Goal: Task Accomplishment & Management: Manage account settings

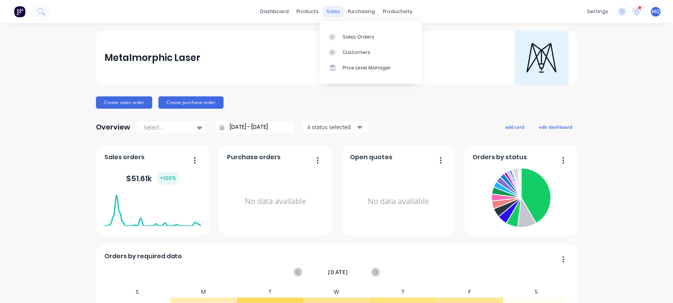
click at [325, 14] on div "sales" at bounding box center [333, 12] width 21 height 12
click at [338, 34] on div at bounding box center [335, 37] width 12 height 7
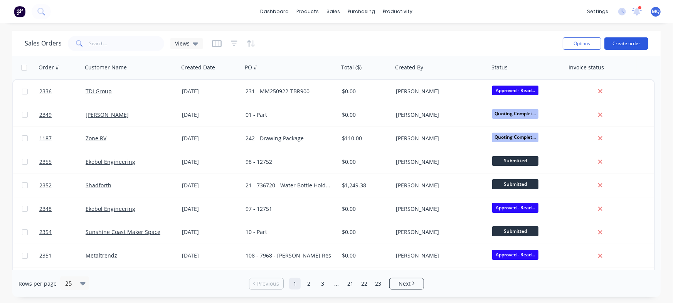
click at [538, 41] on button "Create order" at bounding box center [627, 43] width 44 height 12
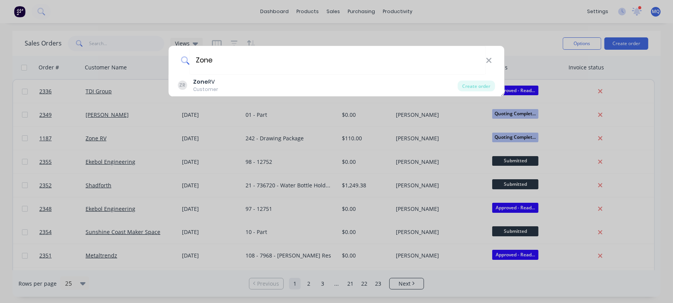
type input "Zone"
click at [236, 99] on div "Zone ZR Zone RV Customer Create order" at bounding box center [336, 151] width 673 height 303
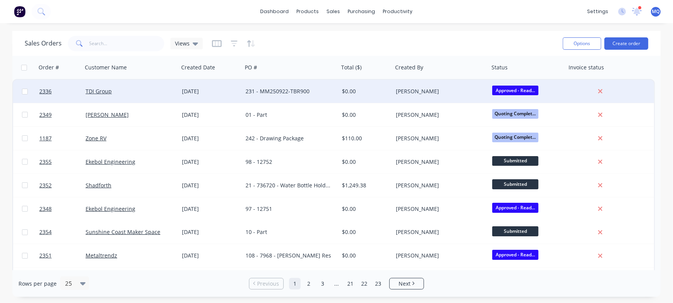
click at [279, 88] on div "231 - MM250922-TBR900" at bounding box center [289, 92] width 86 height 8
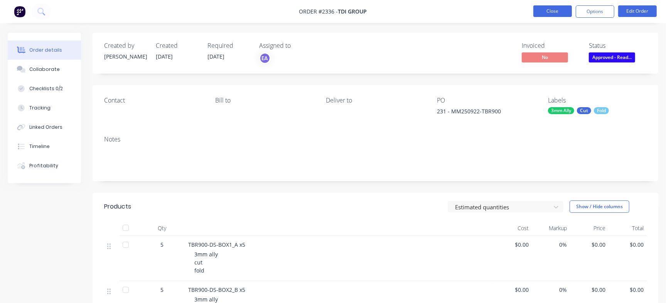
click at [538, 12] on button "Close" at bounding box center [552, 11] width 39 height 12
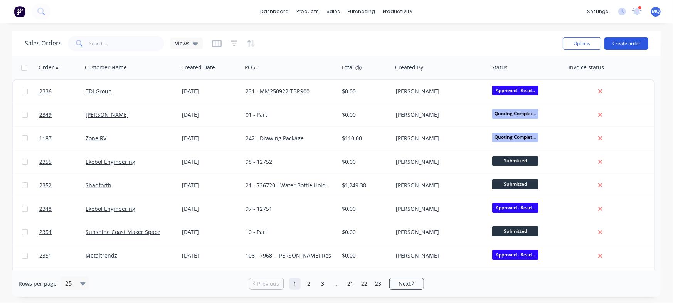
click at [538, 40] on button "Create order" at bounding box center [627, 43] width 44 height 12
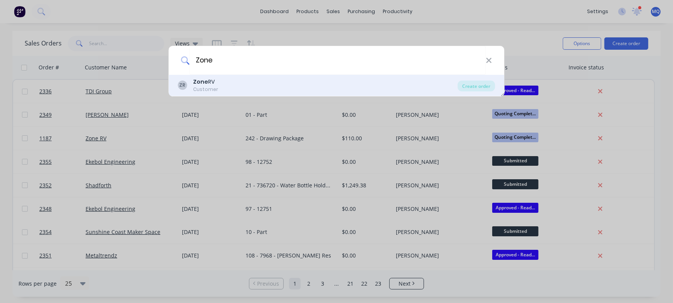
type input "Zone"
click at [314, 78] on div "ZR Zone RV Customer" at bounding box center [318, 85] width 280 height 15
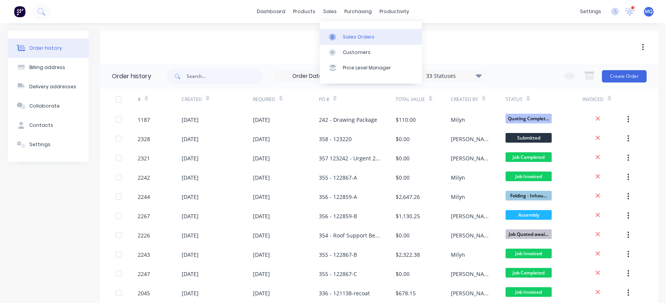
click at [332, 32] on link "Sales Orders" at bounding box center [371, 36] width 102 height 15
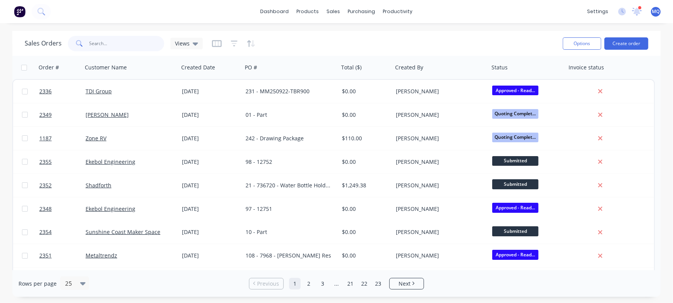
paste input "3107"
click at [116, 36] on input "3107" at bounding box center [126, 43] width 75 height 15
type input "3107"
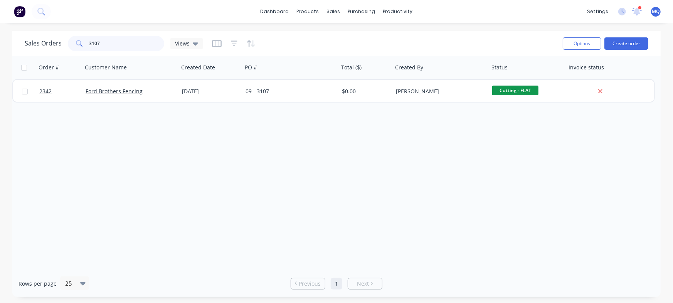
click at [116, 46] on input "3107" at bounding box center [126, 43] width 75 height 15
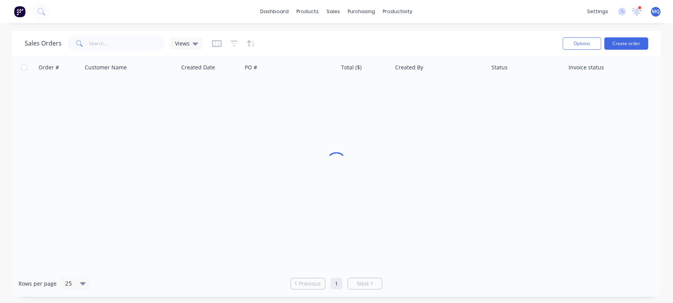
click at [187, 37] on div "Sales Orders Views" at bounding box center [114, 43] width 178 height 15
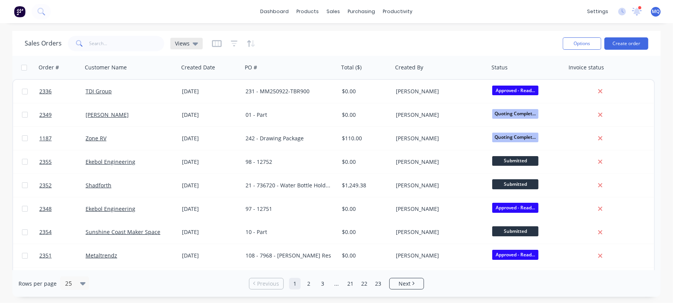
click at [185, 39] on div "Views" at bounding box center [186, 44] width 32 height 12
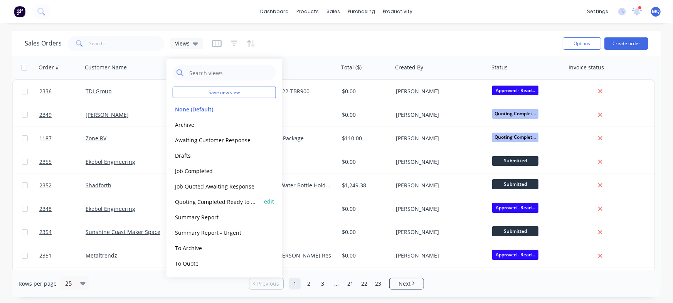
click at [204, 203] on button "Quoting Completed Ready to Send" at bounding box center [217, 201] width 88 height 9
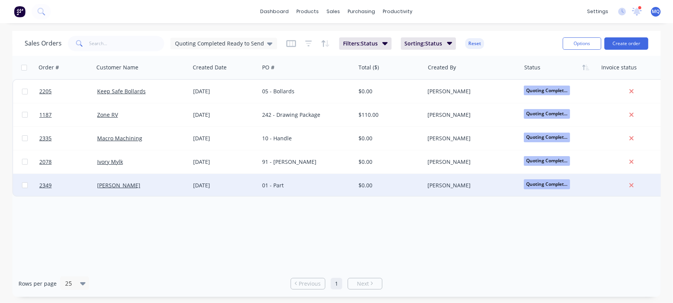
click at [290, 189] on div "01 - Part" at bounding box center [305, 186] width 86 height 8
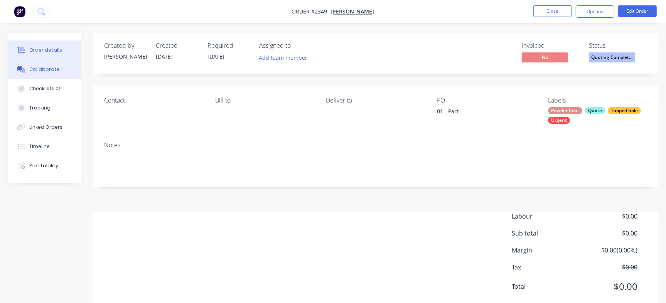
click at [59, 62] on button "Collaborate" at bounding box center [44, 69] width 73 height 19
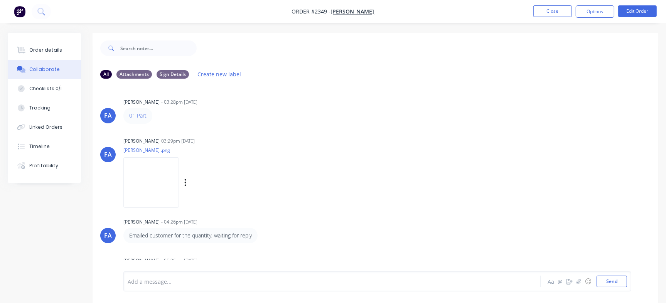
click at [265, 147] on p "[PERSON_NAME] .png" at bounding box center [194, 150] width 142 height 7
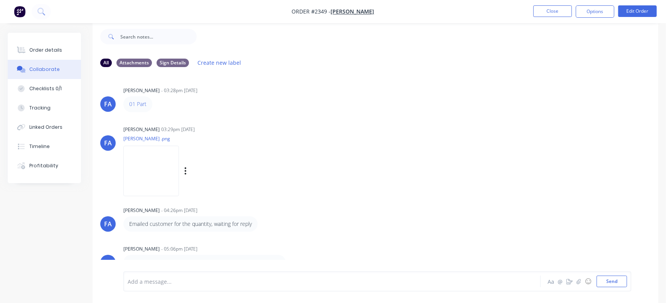
click at [179, 175] on img at bounding box center [151, 171] width 56 height 51
click at [538, 6] on button "Close" at bounding box center [552, 11] width 39 height 12
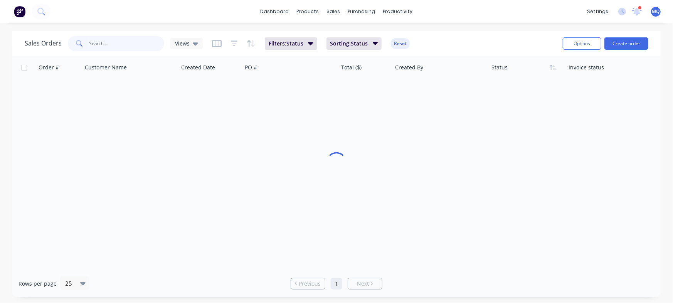
click at [127, 45] on input "text" at bounding box center [126, 43] width 75 height 15
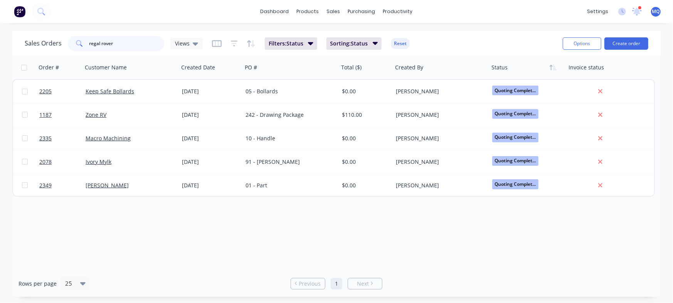
type input "regal rover"
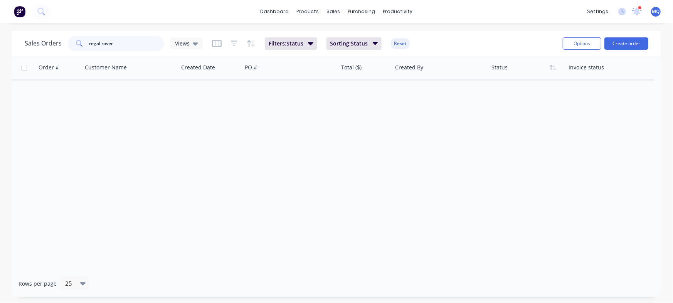
click at [151, 46] on input "regal rover" at bounding box center [126, 43] width 75 height 15
click at [148, 42] on input "regal rover" at bounding box center [126, 43] width 75 height 15
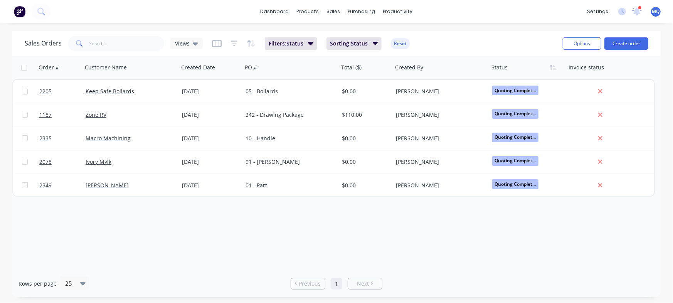
click at [538, 37] on button "Create order" at bounding box center [627, 43] width 44 height 12
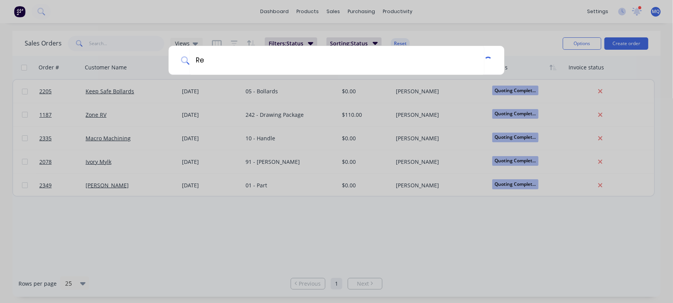
type input "R"
click at [199, 237] on div at bounding box center [336, 151] width 673 height 303
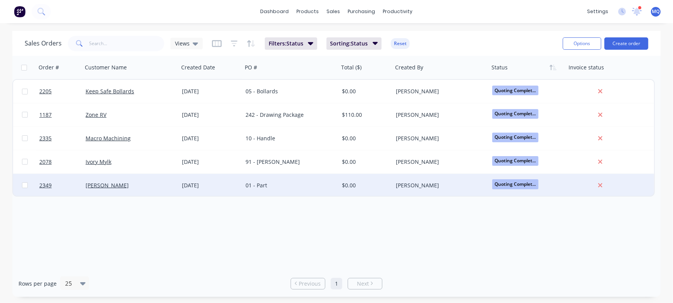
click at [157, 184] on div "[PERSON_NAME]" at bounding box center [129, 186] width 86 height 8
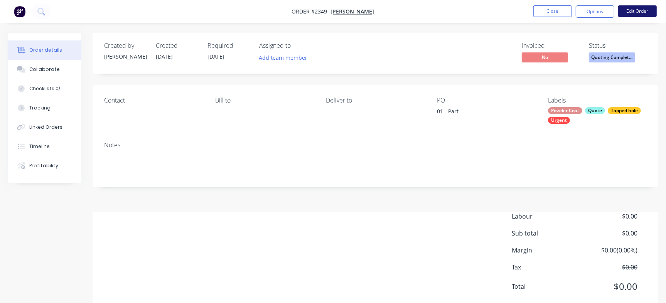
click at [538, 8] on button "Edit Order" at bounding box center [637, 11] width 39 height 12
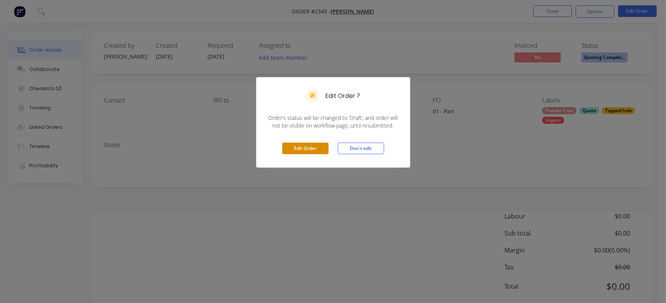
click at [308, 152] on button "Edit Order" at bounding box center [305, 149] width 46 height 12
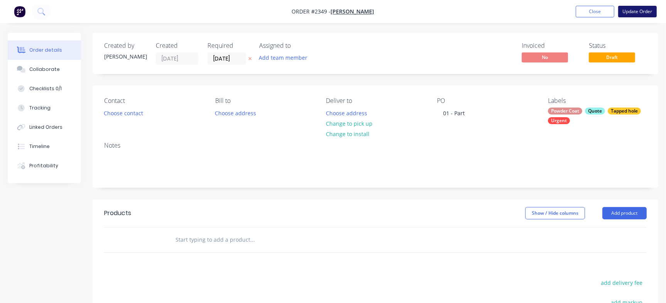
click at [538, 9] on button "Update Order" at bounding box center [637, 12] width 39 height 12
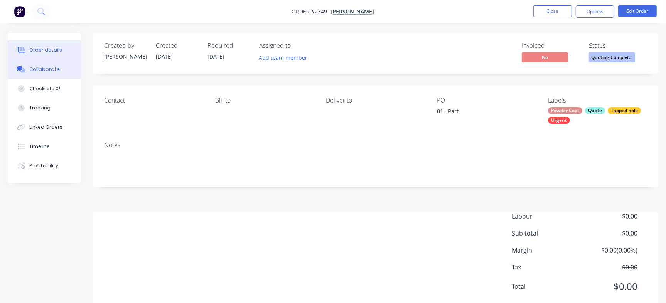
click at [72, 65] on button "Collaborate" at bounding box center [44, 69] width 73 height 19
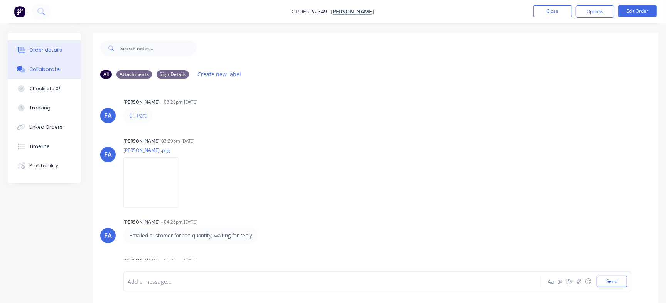
click at [34, 51] on div "Order details" at bounding box center [45, 50] width 33 height 7
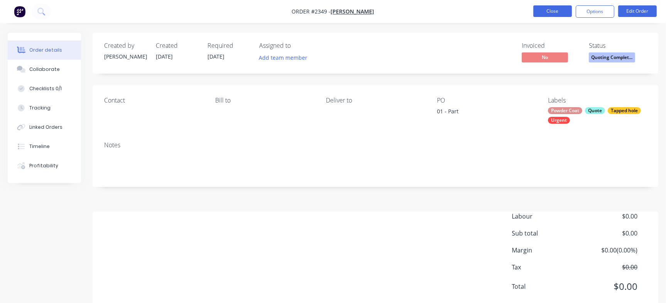
click at [538, 14] on button "Close" at bounding box center [552, 11] width 39 height 12
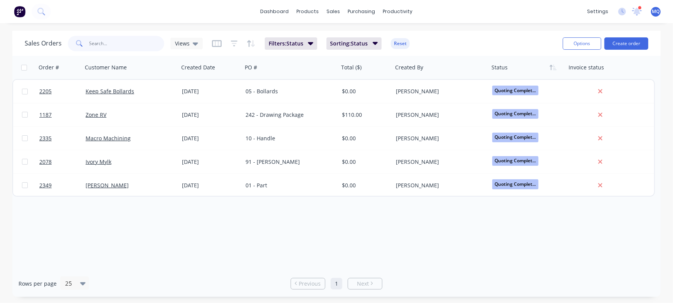
click at [142, 45] on input "text" at bounding box center [126, 43] width 75 height 15
click at [186, 38] on div "Views" at bounding box center [186, 44] width 32 height 12
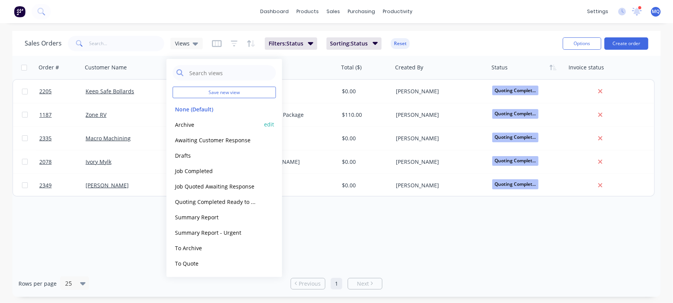
click at [180, 126] on button "Archive" at bounding box center [217, 124] width 88 height 9
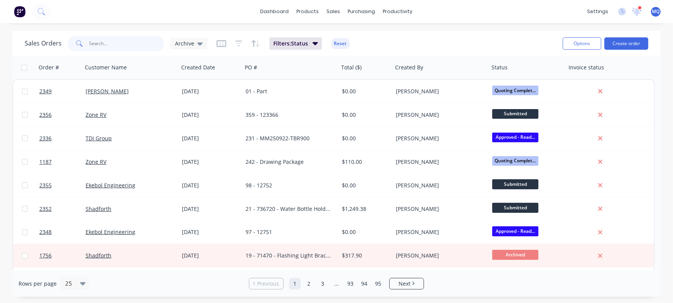
click at [114, 46] on input "text" at bounding box center [126, 43] width 75 height 15
type input "12752"
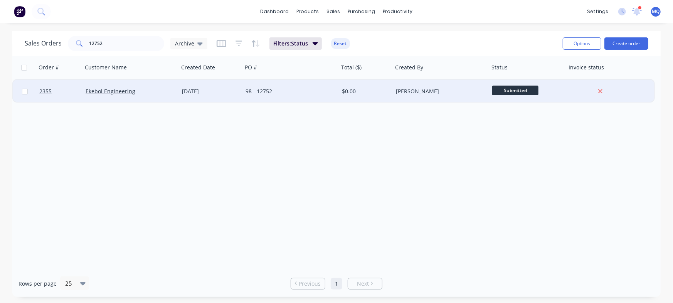
click at [221, 100] on div "[DATE]" at bounding box center [211, 91] width 64 height 23
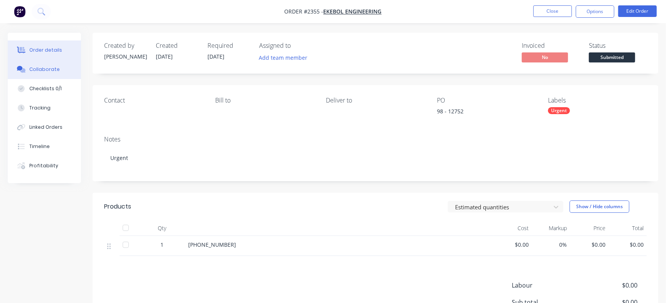
click at [68, 73] on button "Collaborate" at bounding box center [44, 69] width 73 height 19
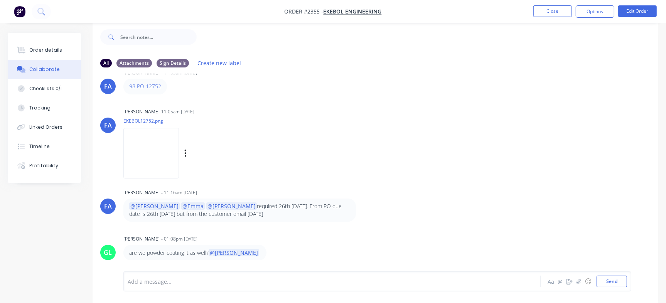
scroll to position [12, 0]
click at [538, 5] on nav "Order #2355 - Ekebol Engineering Close Options Edit Order" at bounding box center [333, 11] width 666 height 23
click at [538, 6] on nav "Order #2355 - Ekebol Engineering Close Options Edit Order" at bounding box center [333, 11] width 666 height 23
click at [538, 6] on button "Close" at bounding box center [552, 11] width 39 height 12
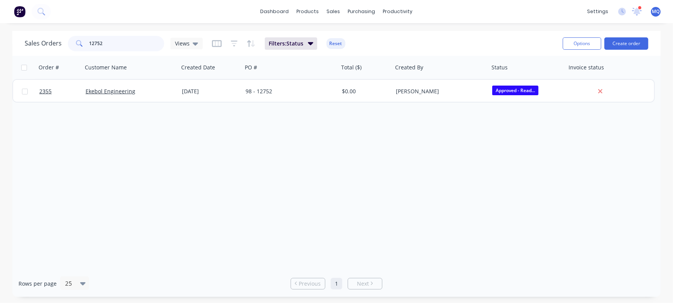
click at [116, 42] on input "12752" at bounding box center [126, 43] width 75 height 15
type input "[PERSON_NAME]"
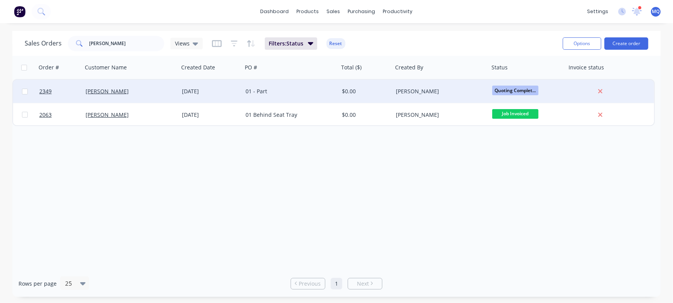
click at [224, 100] on div "[DATE]" at bounding box center [211, 91] width 64 height 23
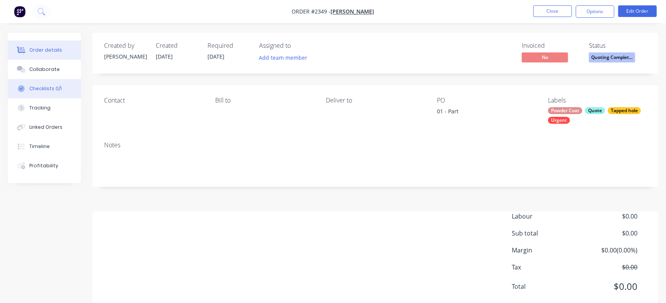
click at [61, 84] on button "Checklists 0/1" at bounding box center [44, 88] width 73 height 19
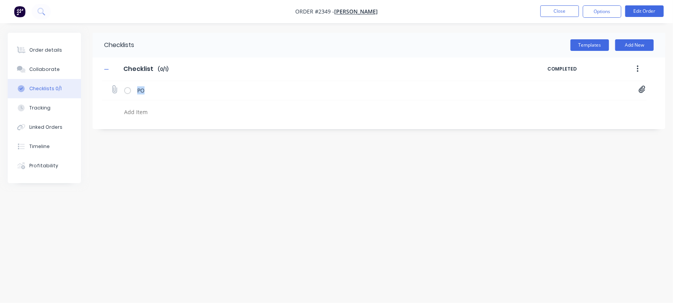
click at [538, 89] on div "PO fbf.png" at bounding box center [374, 90] width 545 height 19
click at [538, 89] on icon at bounding box center [642, 89] width 7 height 7
click at [538, 105] on link "fbf.png" at bounding box center [580, 107] width 90 height 8
click at [39, 54] on button "Order details" at bounding box center [44, 49] width 73 height 19
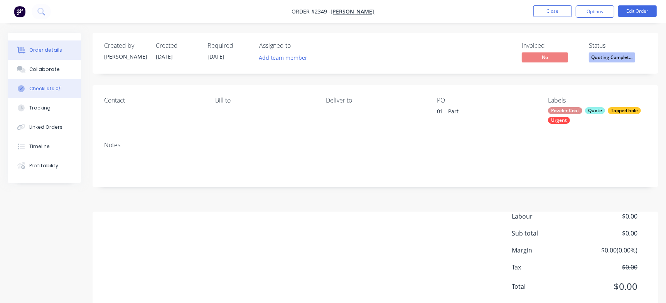
click at [35, 88] on div "Checklists 0/1" at bounding box center [45, 88] width 32 height 7
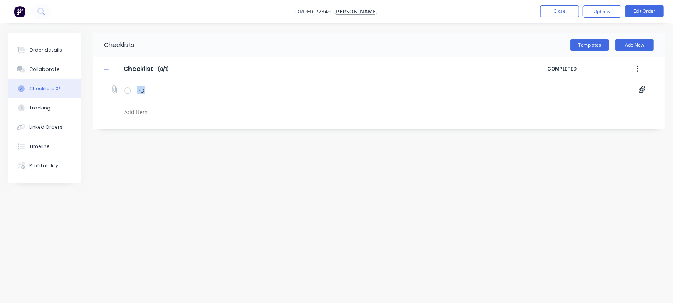
drag, startPoint x: 646, startPoint y: 93, endPoint x: 641, endPoint y: 87, distance: 7.7
click at [538, 87] on div "PO fbf.png" at bounding box center [374, 90] width 545 height 19
click at [538, 87] on icon at bounding box center [642, 90] width 7 height 8
click at [538, 105] on icon at bounding box center [636, 106] width 6 height 8
type textarea "x"
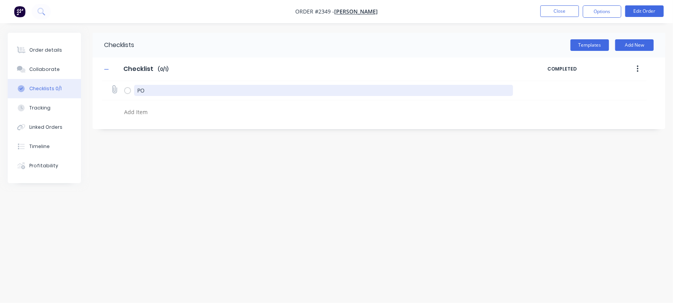
click at [145, 94] on textarea "PO" at bounding box center [323, 90] width 379 height 11
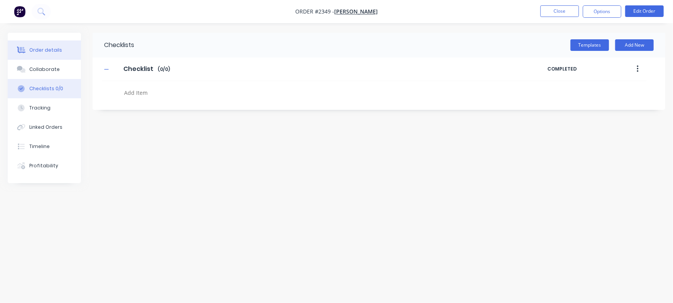
click at [67, 49] on button "Order details" at bounding box center [44, 49] width 73 height 19
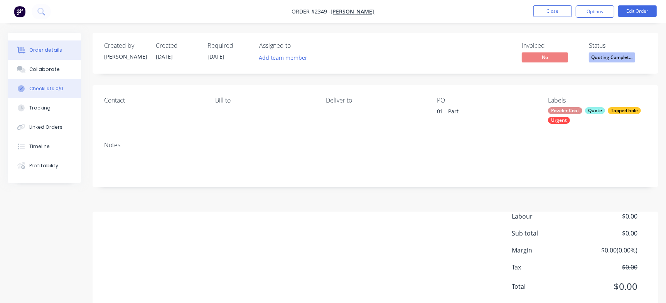
click at [64, 84] on button "Checklists 0/0" at bounding box center [44, 88] width 73 height 19
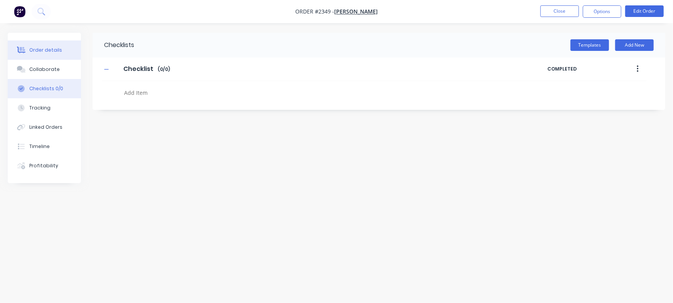
click at [57, 51] on div "Order details" at bounding box center [45, 50] width 33 height 7
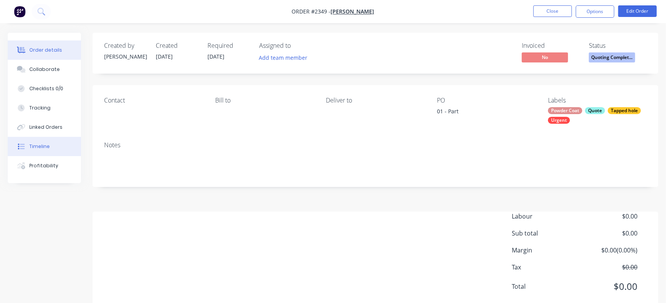
click at [40, 138] on button "Timeline" at bounding box center [44, 146] width 73 height 19
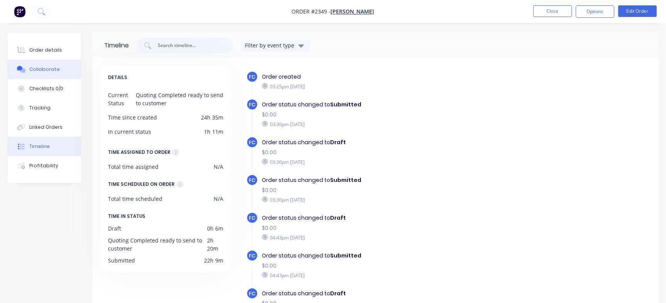
click at [52, 78] on button "Collaborate" at bounding box center [44, 69] width 73 height 19
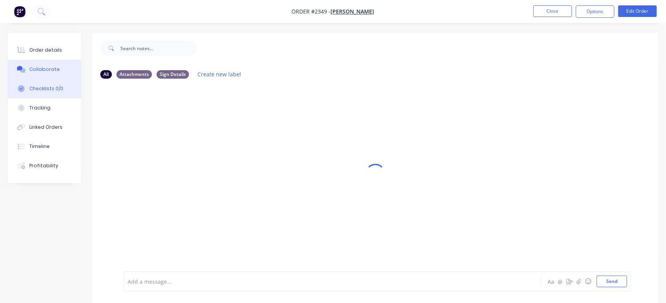
click at [55, 87] on div "Checklists 0/0" at bounding box center [46, 88] width 34 height 7
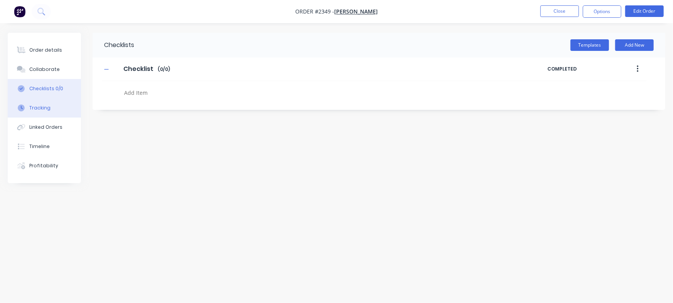
click at [51, 104] on button "Tracking" at bounding box center [44, 107] width 73 height 19
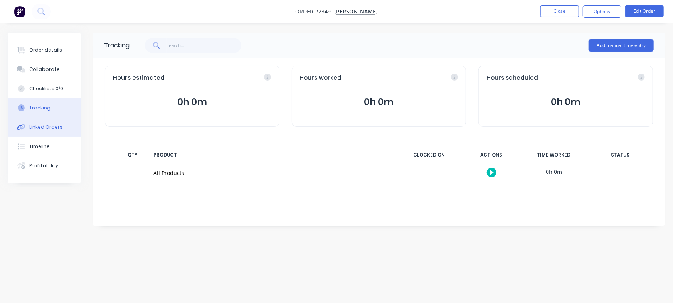
click at [47, 124] on div "Linked Orders" at bounding box center [45, 127] width 33 height 7
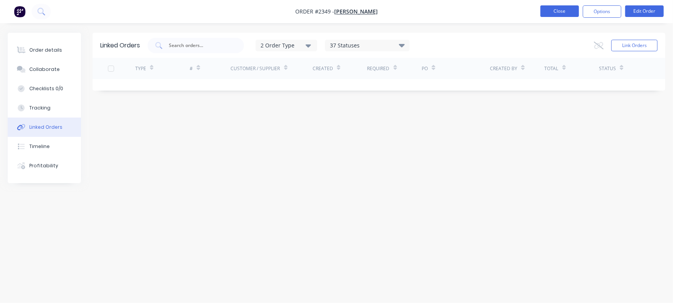
click at [538, 10] on button "Close" at bounding box center [560, 11] width 39 height 12
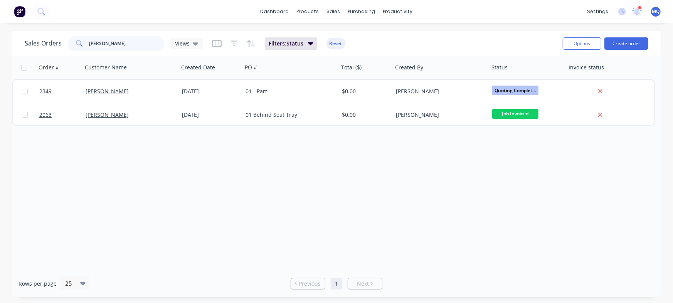
click at [123, 41] on input "[PERSON_NAME]" at bounding box center [126, 43] width 75 height 15
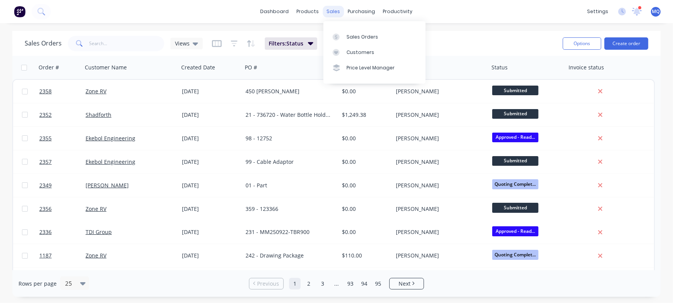
click at [331, 12] on div "sales" at bounding box center [333, 12] width 21 height 12
click at [339, 51] on icon at bounding box center [336, 52] width 7 height 7
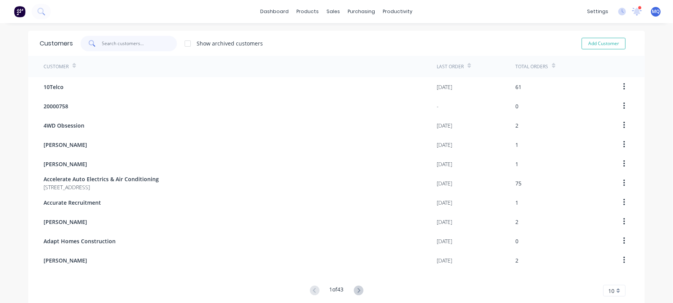
click at [144, 40] on input "text" at bounding box center [139, 43] width 75 height 15
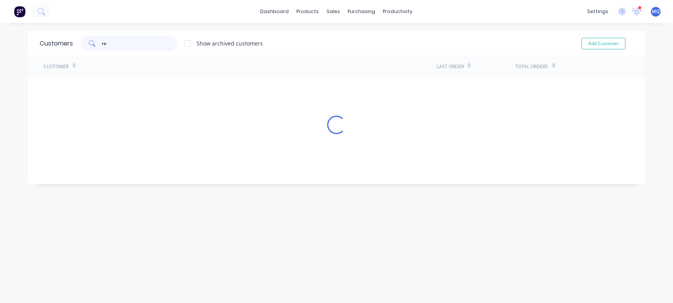
type input "r"
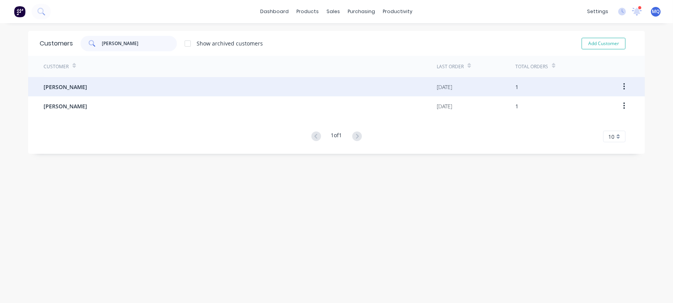
type input "[PERSON_NAME]"
click at [100, 84] on div "[PERSON_NAME]" at bounding box center [240, 86] width 393 height 19
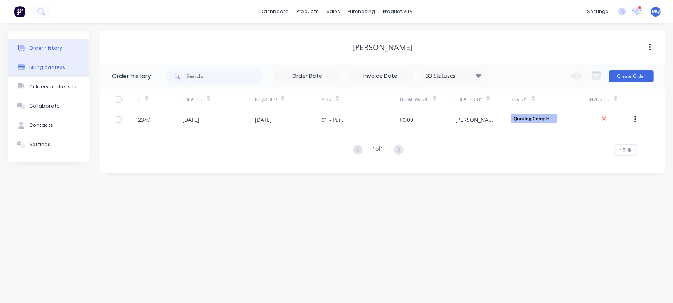
click at [64, 71] on button "Billing address" at bounding box center [48, 67] width 81 height 19
select select "AU"
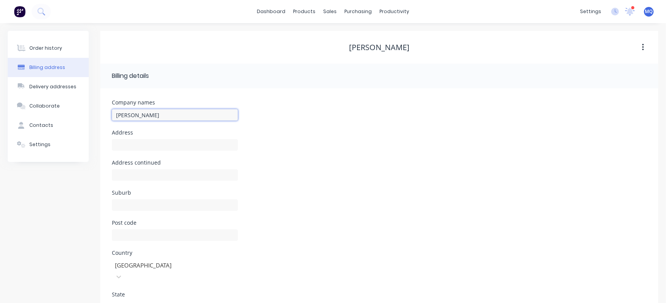
click at [167, 115] on input "[PERSON_NAME]" at bounding box center [175, 115] width 126 height 12
type input "Regal Rover Classics"
click at [54, 45] on div "Order history" at bounding box center [45, 48] width 33 height 7
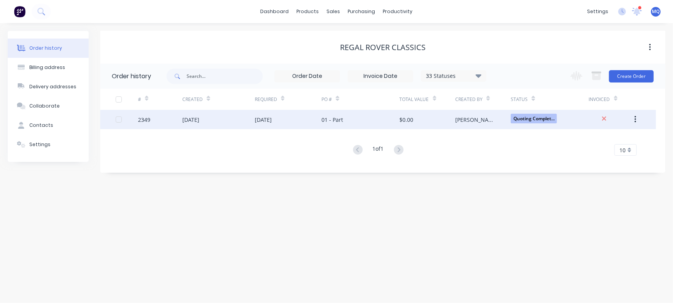
click at [266, 116] on div "[DATE]" at bounding box center [263, 120] width 17 height 8
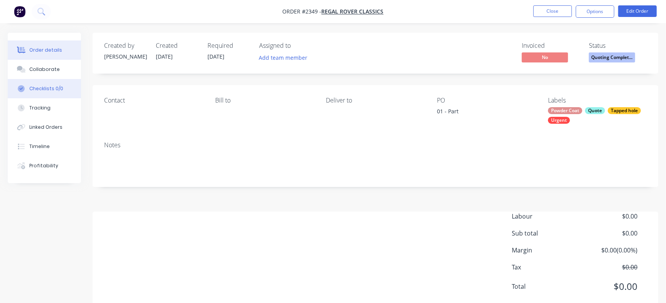
click at [60, 84] on button "Checklists 0/0" at bounding box center [44, 88] width 73 height 19
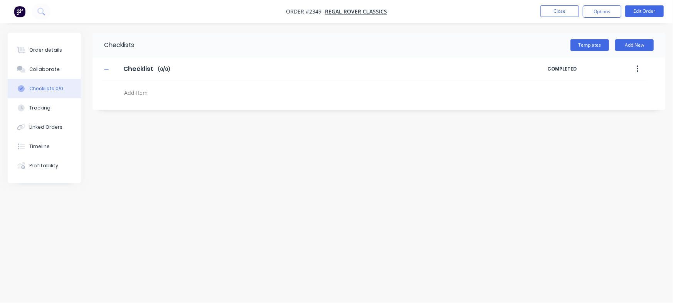
click at [151, 94] on textarea at bounding box center [296, 92] width 351 height 11
paste textarea "QU-1438"
type textarea "QU-1438"
click at [51, 49] on div "Order details" at bounding box center [45, 50] width 33 height 7
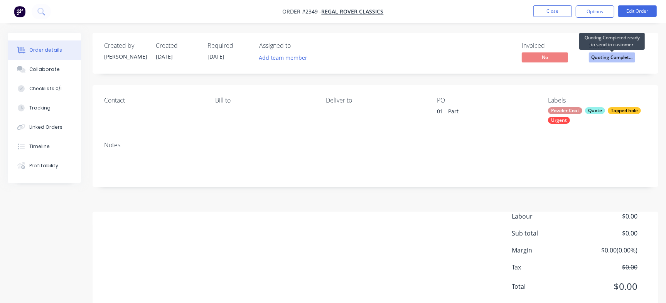
click at [538, 62] on span "Quoting Complet..." at bounding box center [612, 57] width 46 height 10
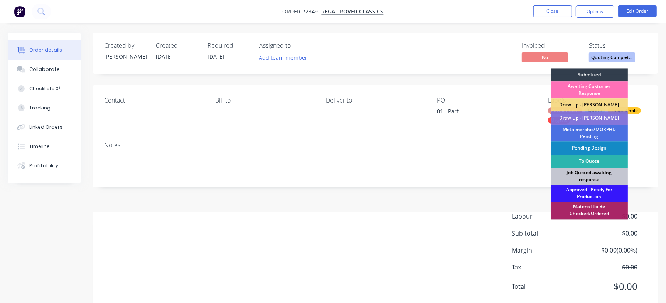
click at [538, 175] on div "Job Quoted awaiting response" at bounding box center [589, 176] width 77 height 17
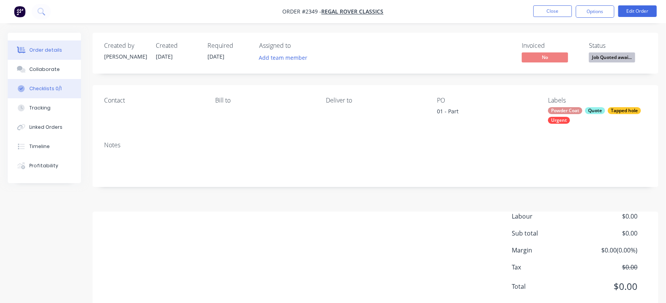
click at [67, 90] on button "Checklists 0/1" at bounding box center [44, 88] width 73 height 19
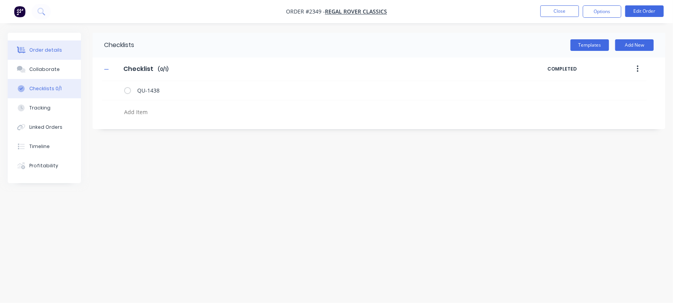
click at [30, 46] on button "Order details" at bounding box center [44, 49] width 73 height 19
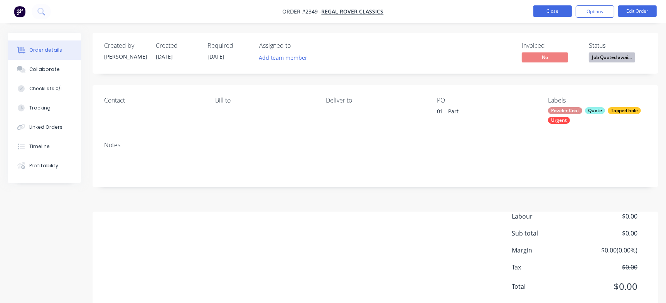
click at [535, 14] on button "Close" at bounding box center [552, 11] width 39 height 12
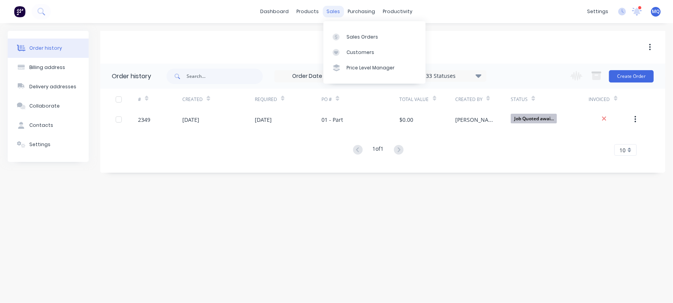
click at [340, 9] on div "sales" at bounding box center [333, 12] width 21 height 12
click at [332, 34] on div "Regal Rover Classics" at bounding box center [382, 47] width 565 height 33
click at [336, 15] on div "sales" at bounding box center [333, 12] width 21 height 12
click at [337, 39] on icon at bounding box center [336, 37] width 7 height 7
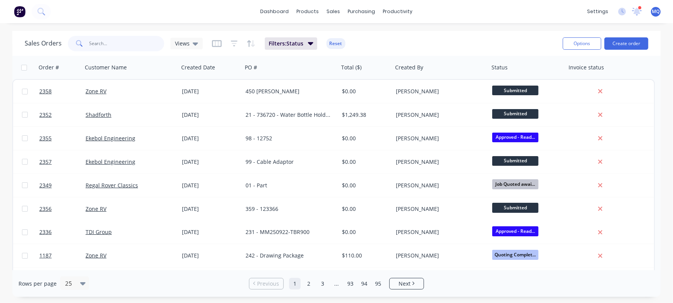
click at [104, 40] on input "text" at bounding box center [126, 43] width 75 height 15
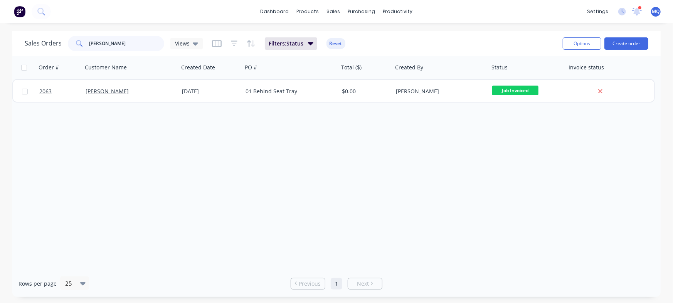
click at [127, 43] on input "[PERSON_NAME]" at bounding box center [126, 43] width 75 height 15
type input "regal"
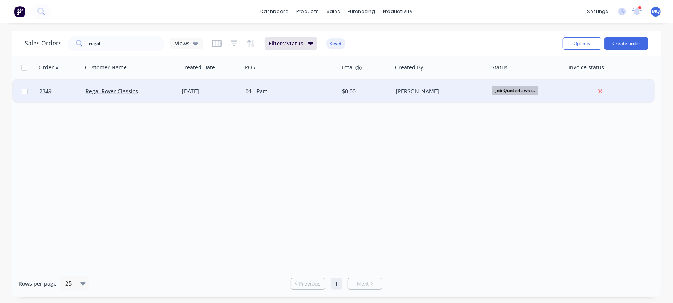
click at [234, 89] on div "[DATE]" at bounding box center [210, 92] width 57 height 8
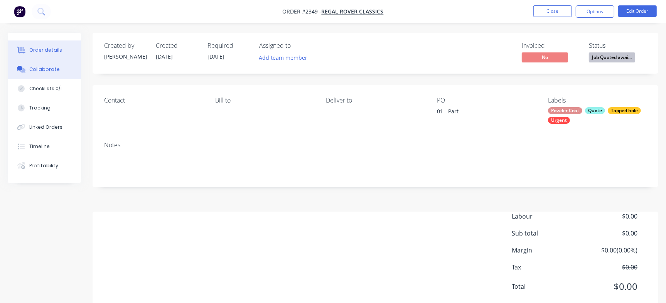
click at [55, 78] on button "Collaborate" at bounding box center [44, 69] width 73 height 19
